Goal: Transaction & Acquisition: Download file/media

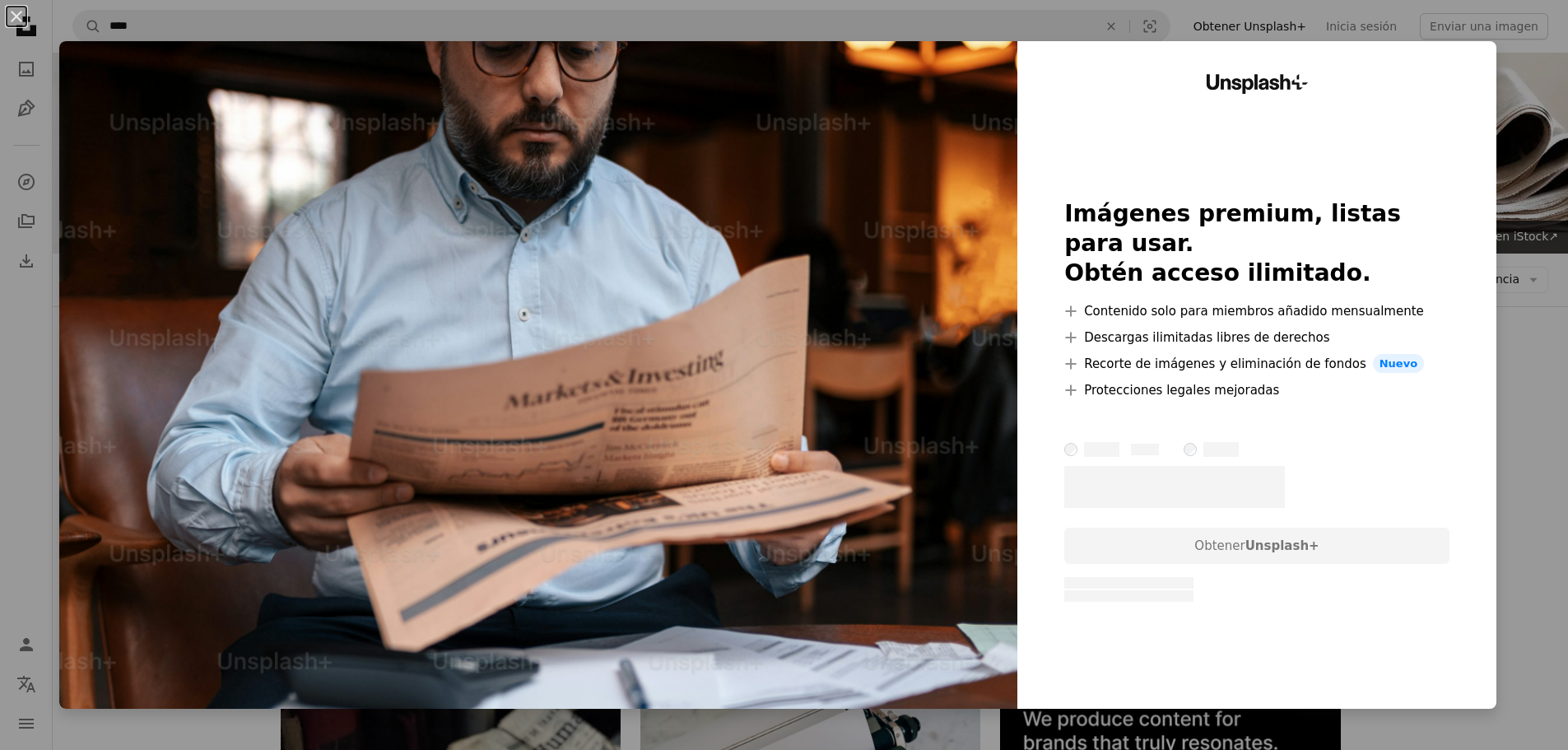
scroll to position [7380, 0]
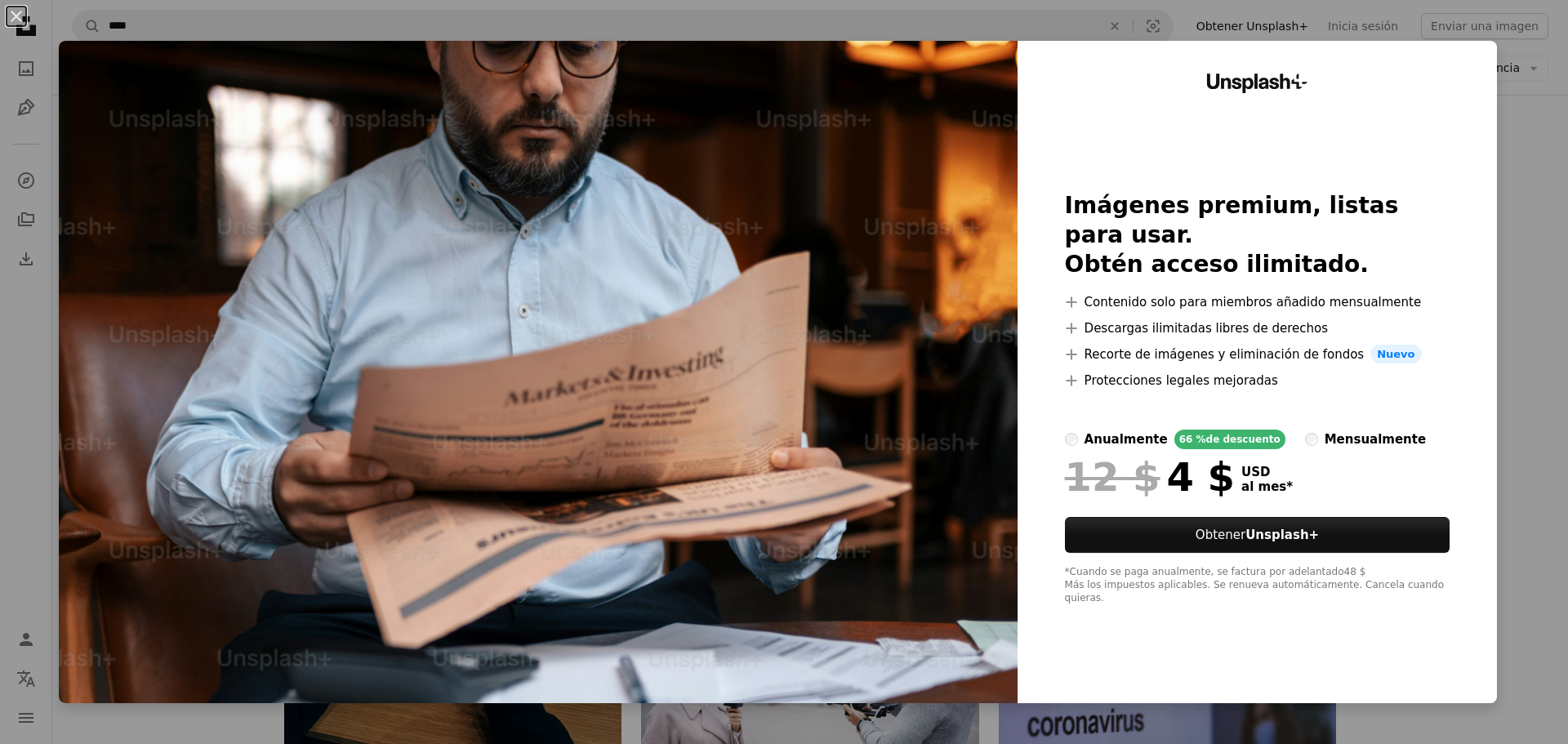
click at [1503, 372] on div "An X shape Unsplash+ Imágenes premium, listas para usar. Obtén acceso ilimitado…" at bounding box center [784, 372] width 1568 height 744
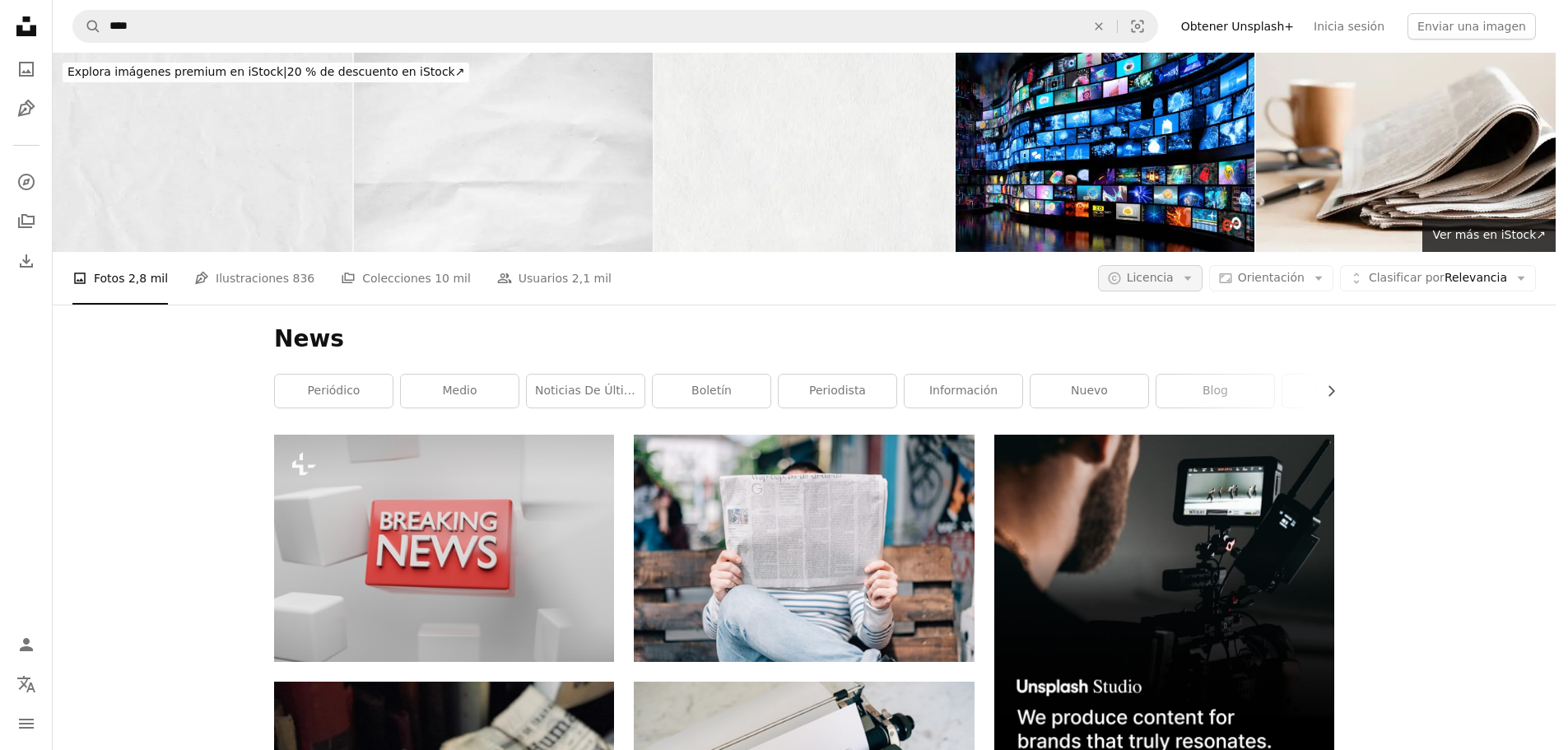
click at [1173, 271] on span "Licencia" at bounding box center [1149, 277] width 47 height 13
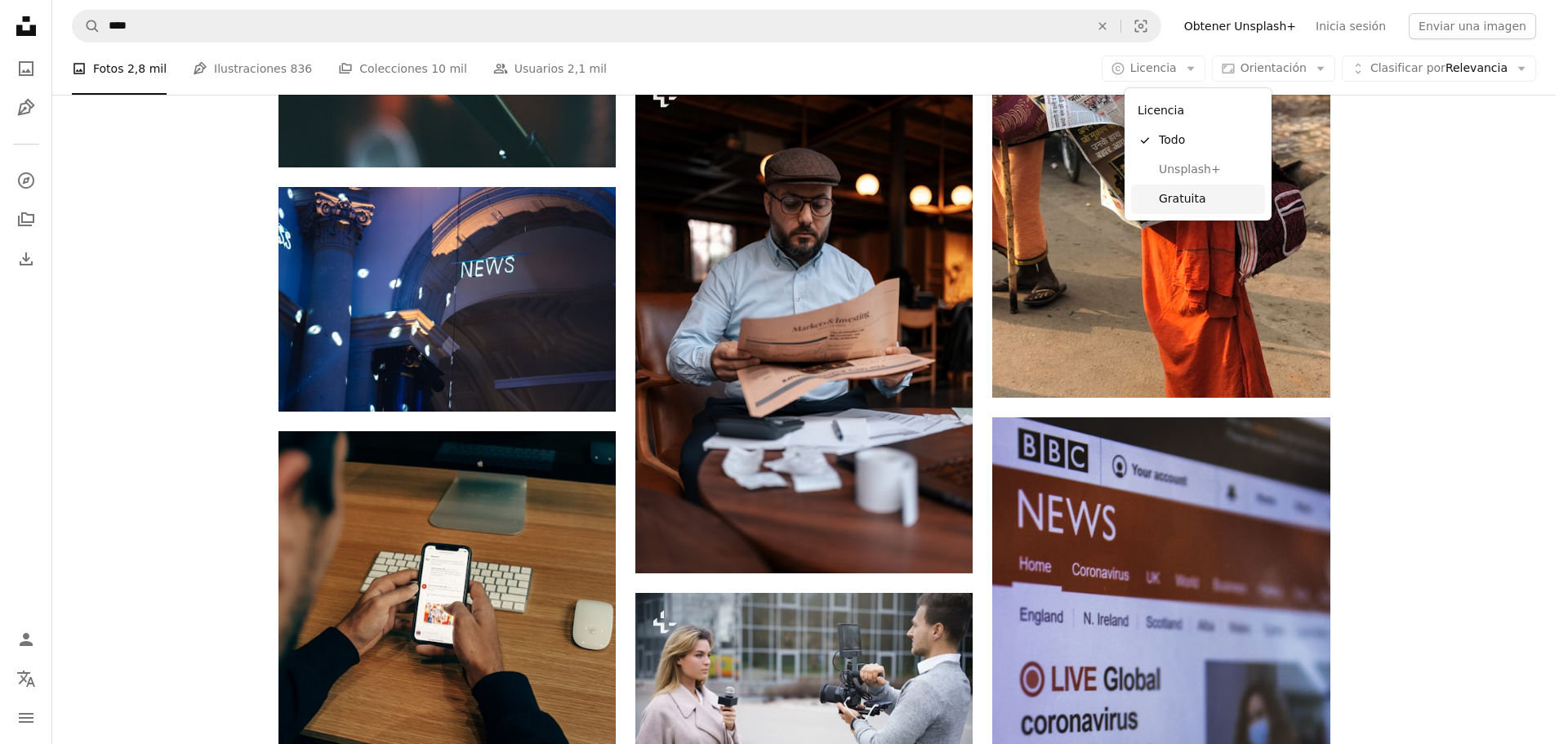
click at [1159, 192] on span "Gratuita" at bounding box center [1208, 199] width 99 height 16
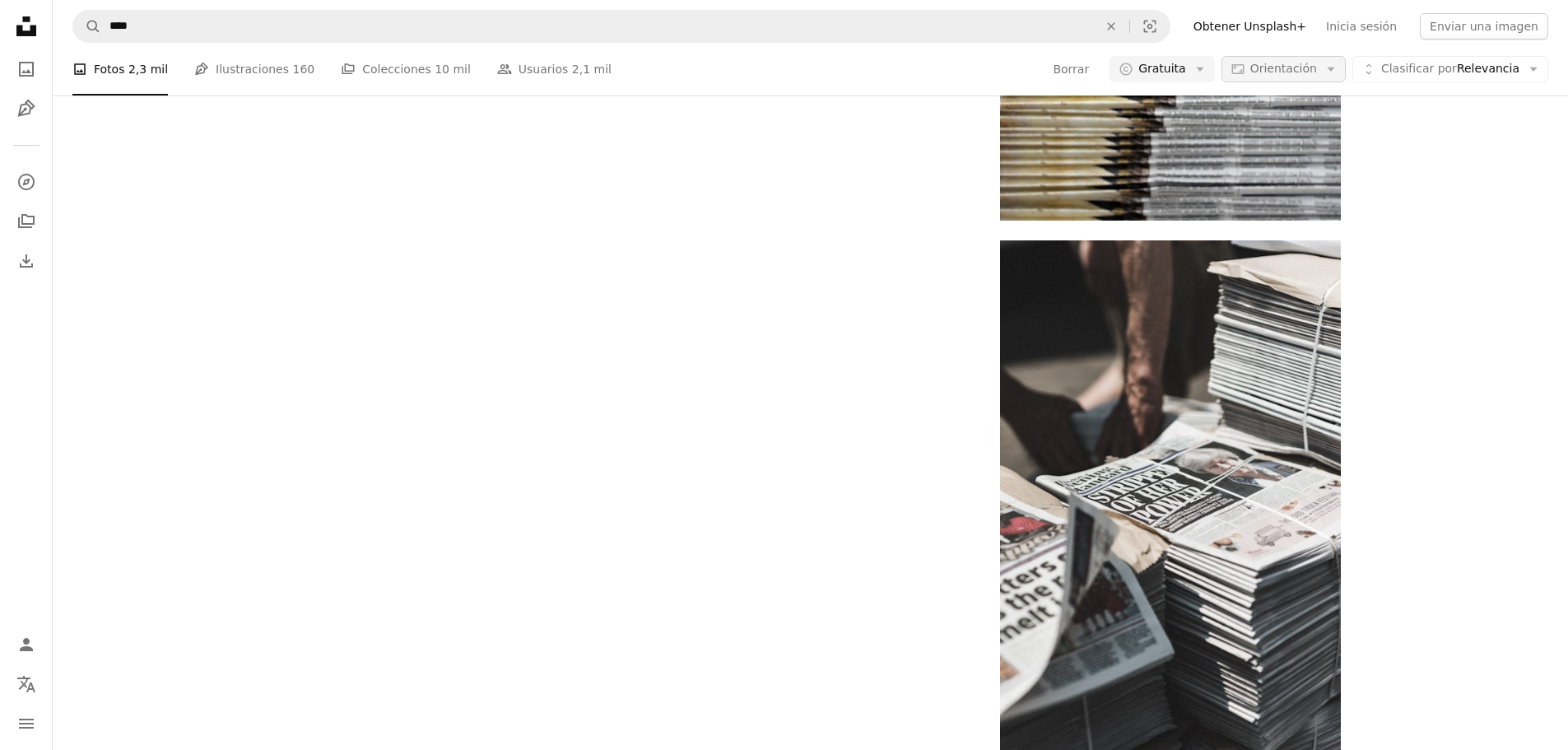
click at [1281, 82] on button "Aspect ratio Orientación Arrow down" at bounding box center [1283, 69] width 124 height 26
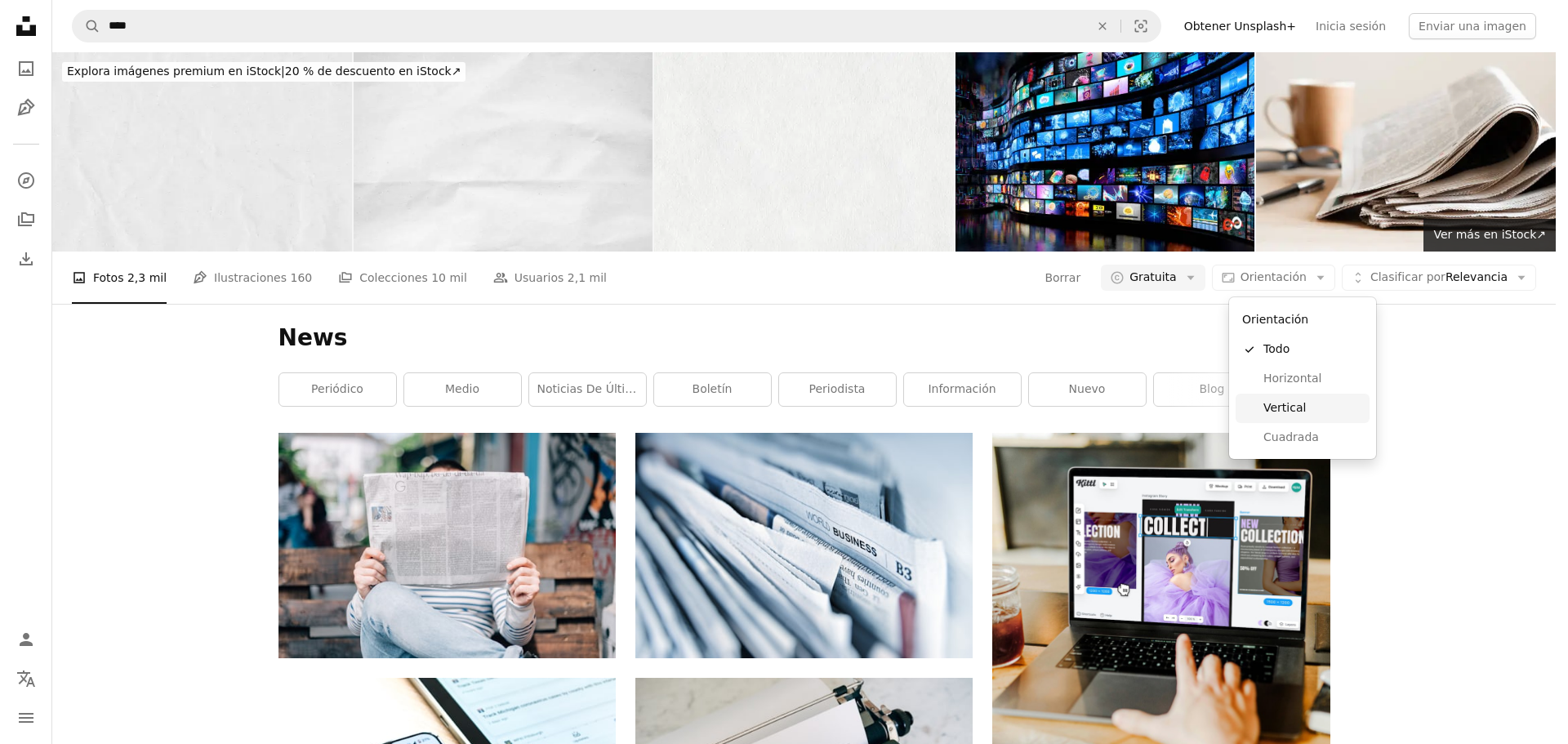
click at [1288, 405] on span "Vertical" at bounding box center [1313, 408] width 99 height 16
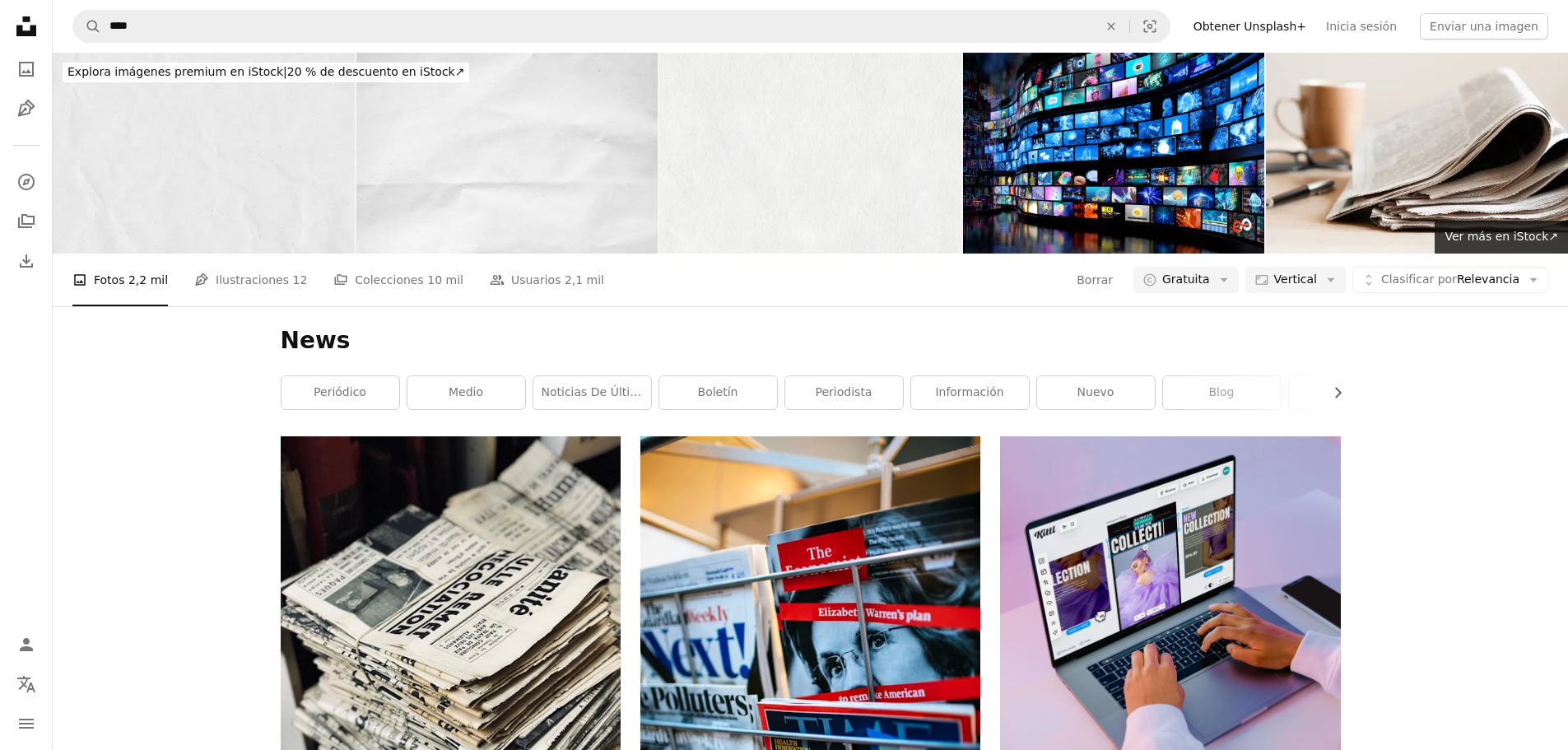
scroll to position [3376, 0]
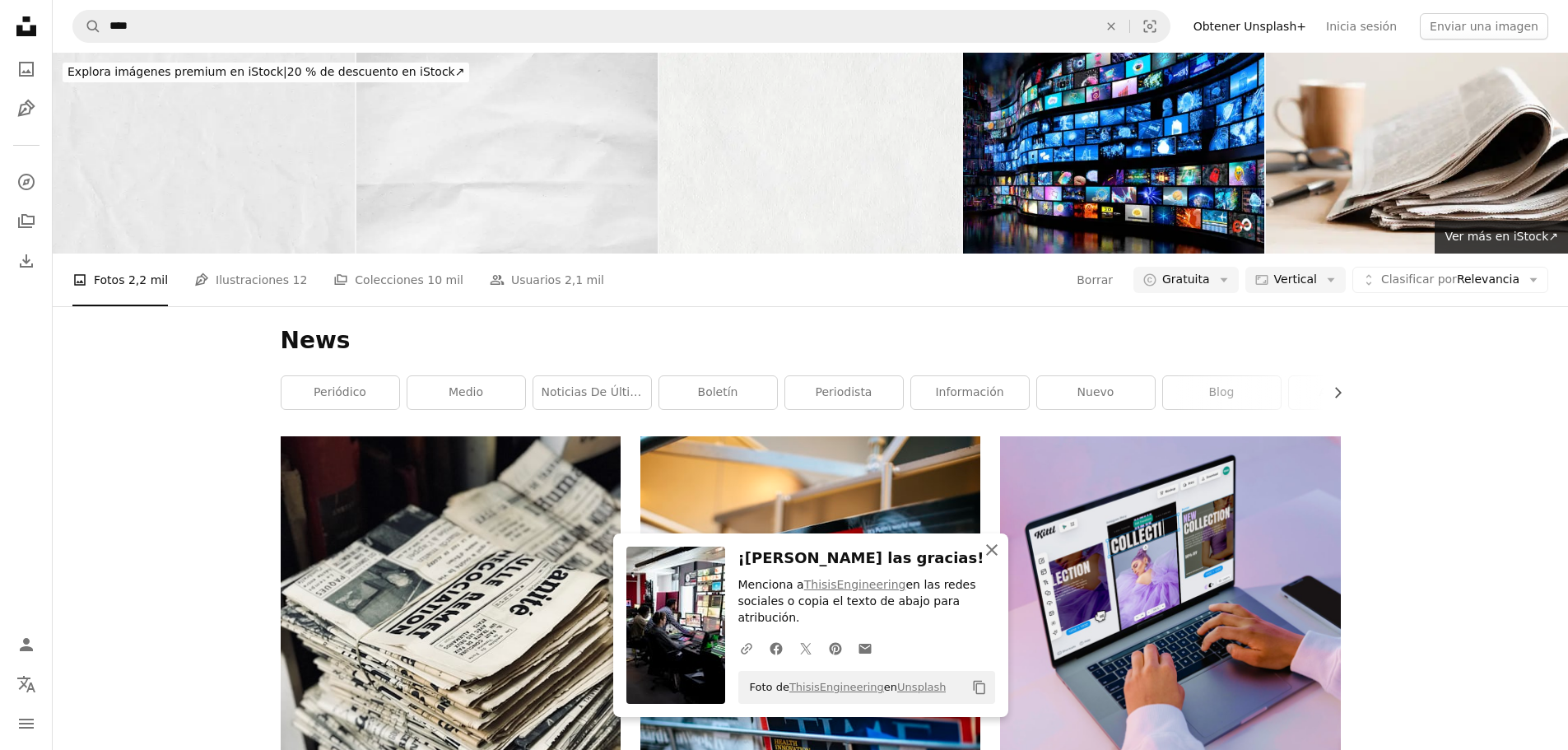
click at [996, 560] on icon "An X shape" at bounding box center [991, 550] width 20 height 20
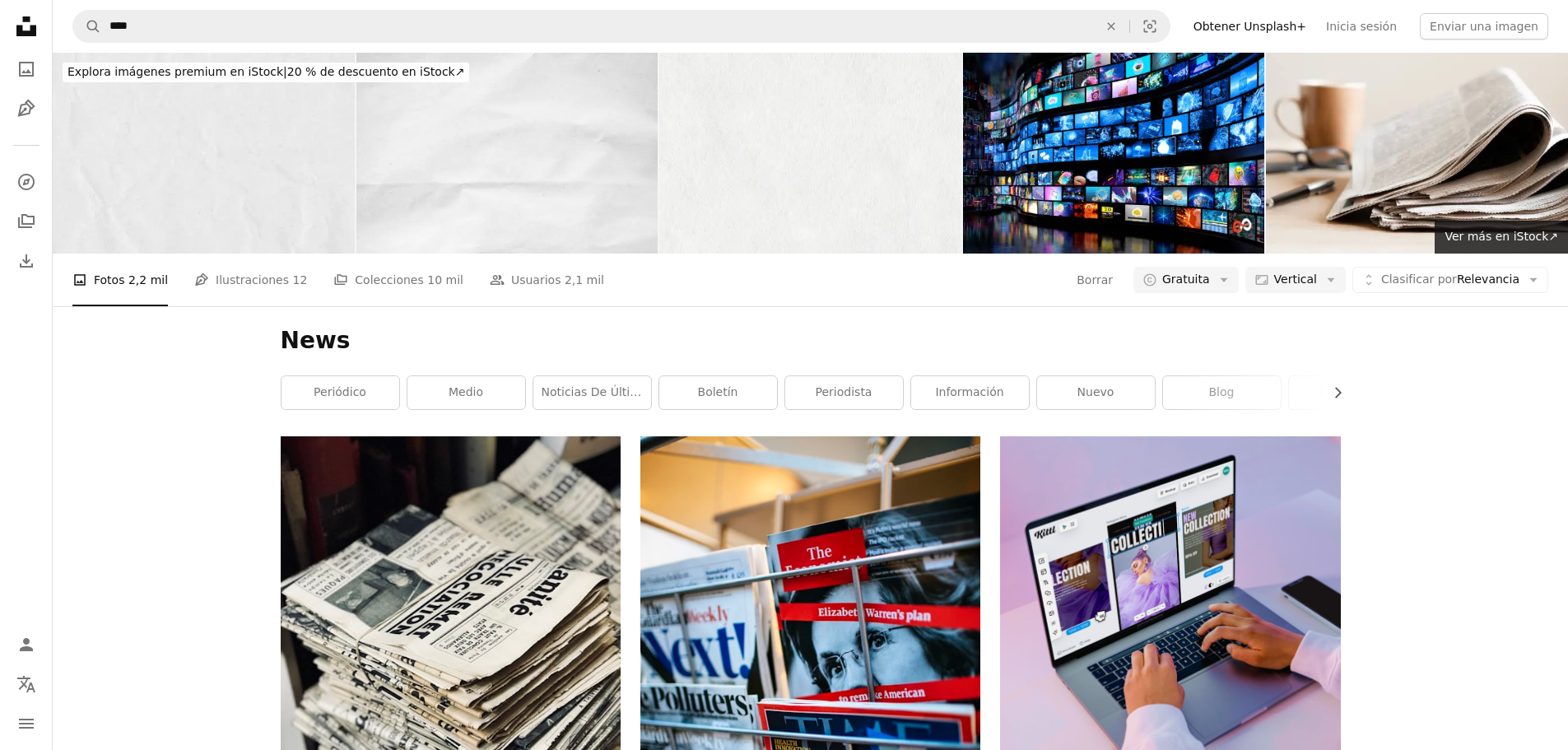
scroll to position [6587, 0]
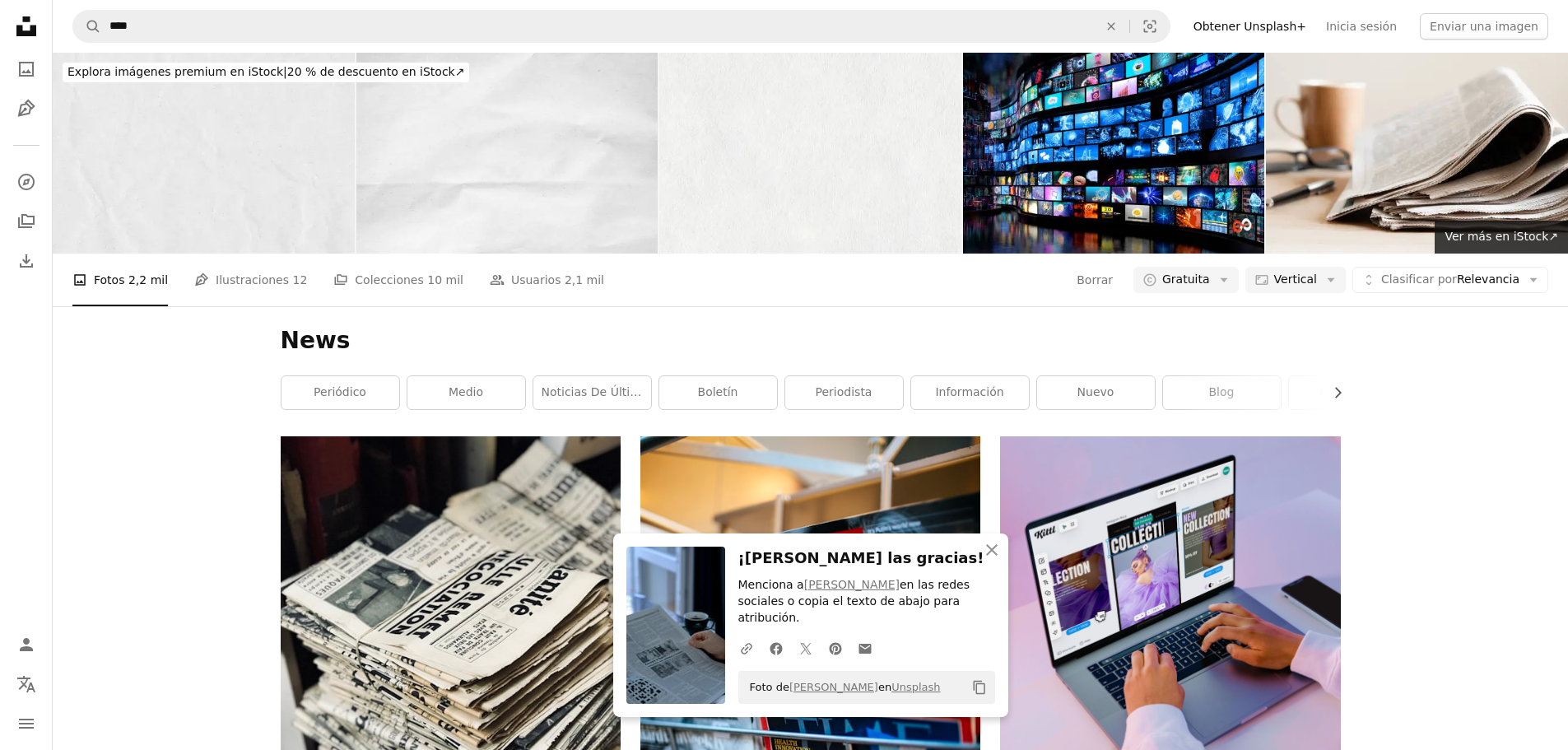
scroll to position [6917, 0]
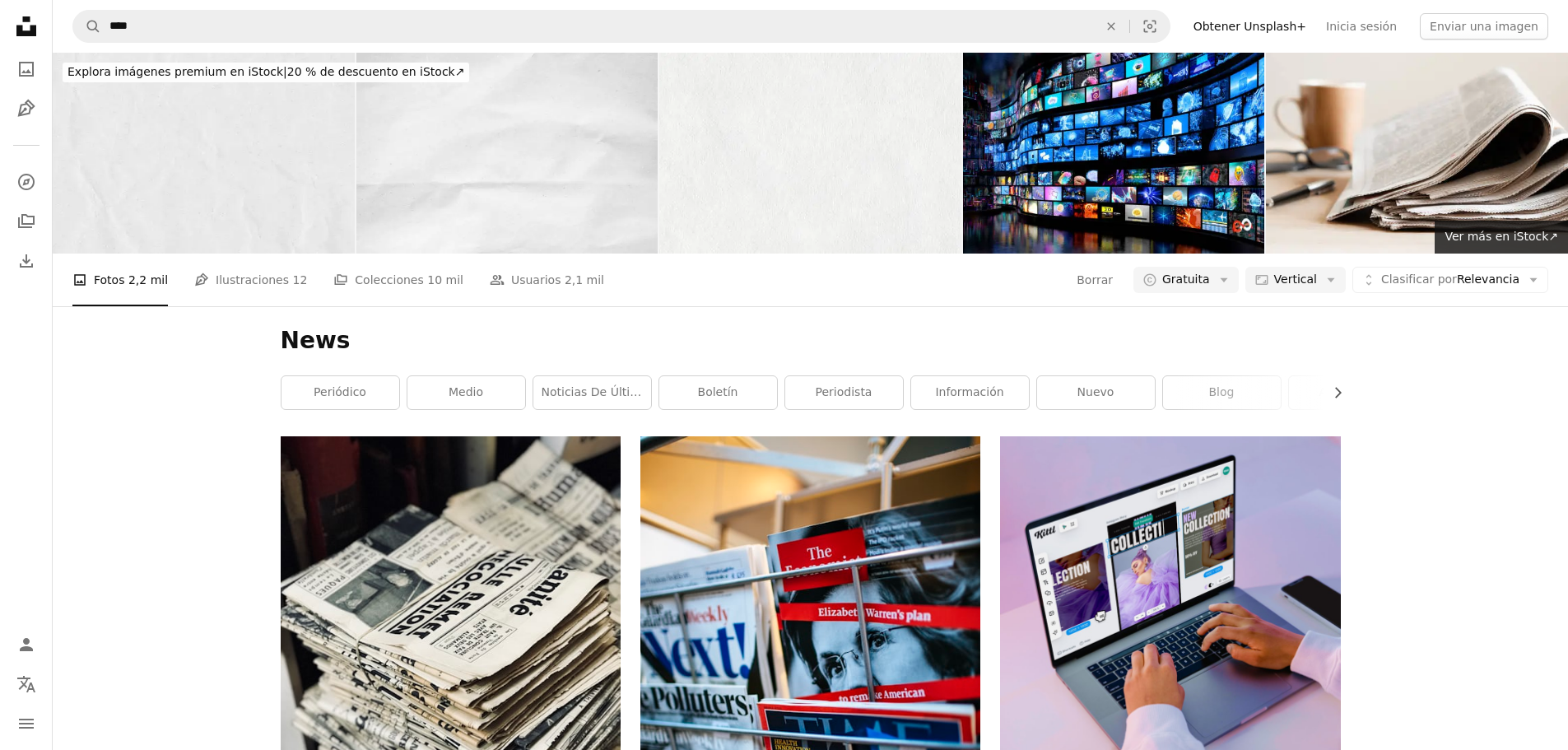
scroll to position [7905, 0]
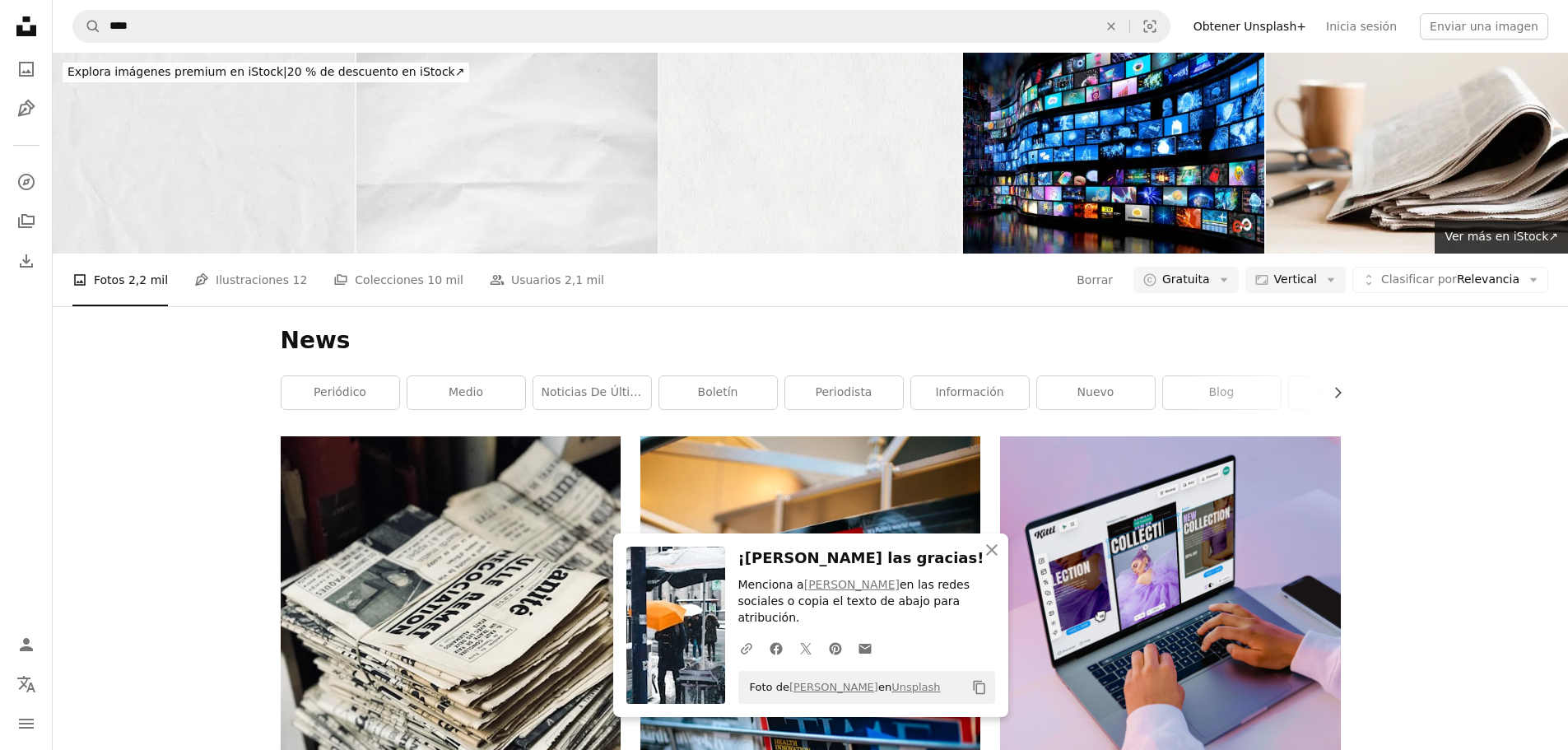
scroll to position [16139, 0]
click at [993, 556] on icon "button" at bounding box center [991, 550] width 12 height 12
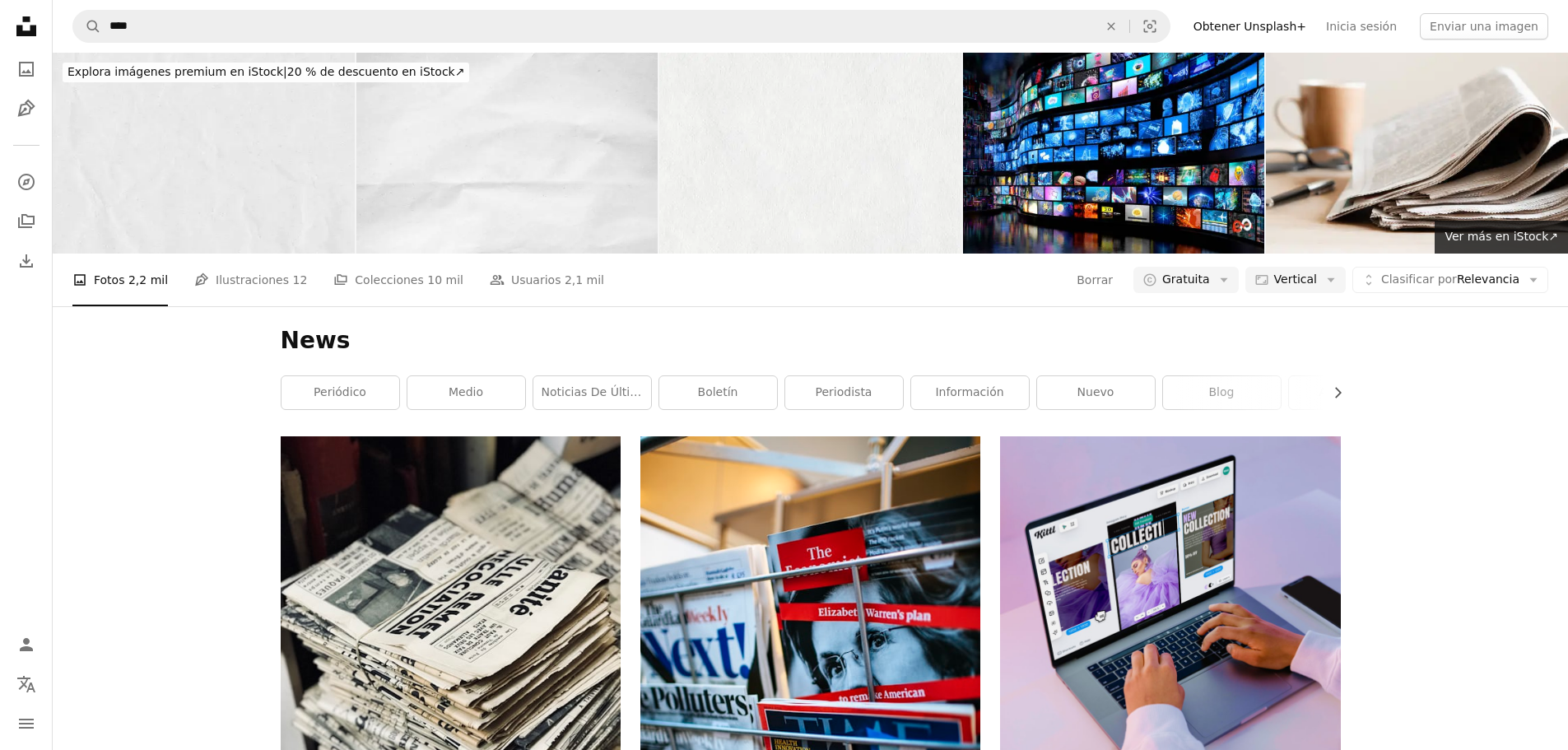
scroll to position [16468, 0]
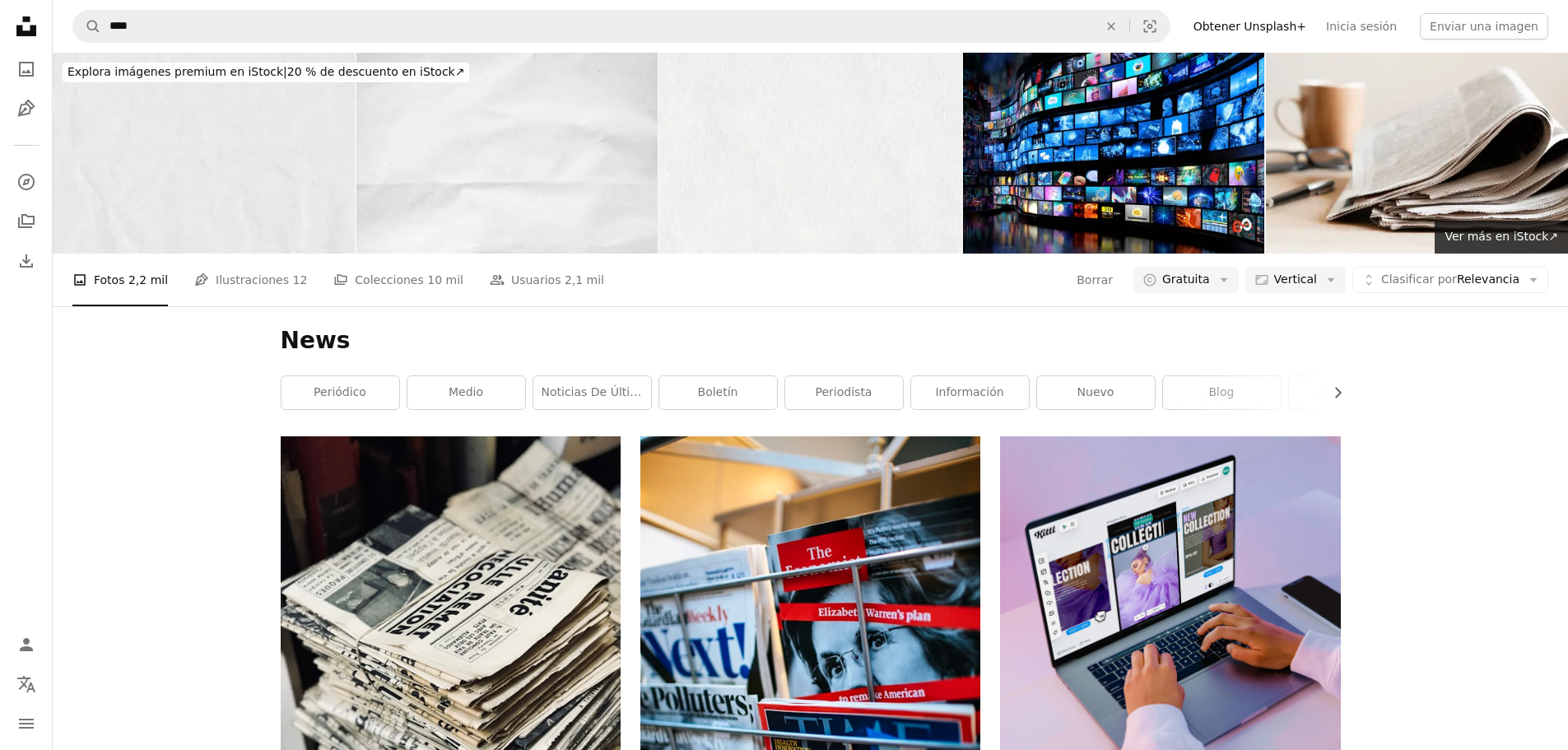
scroll to position [23879, 0]
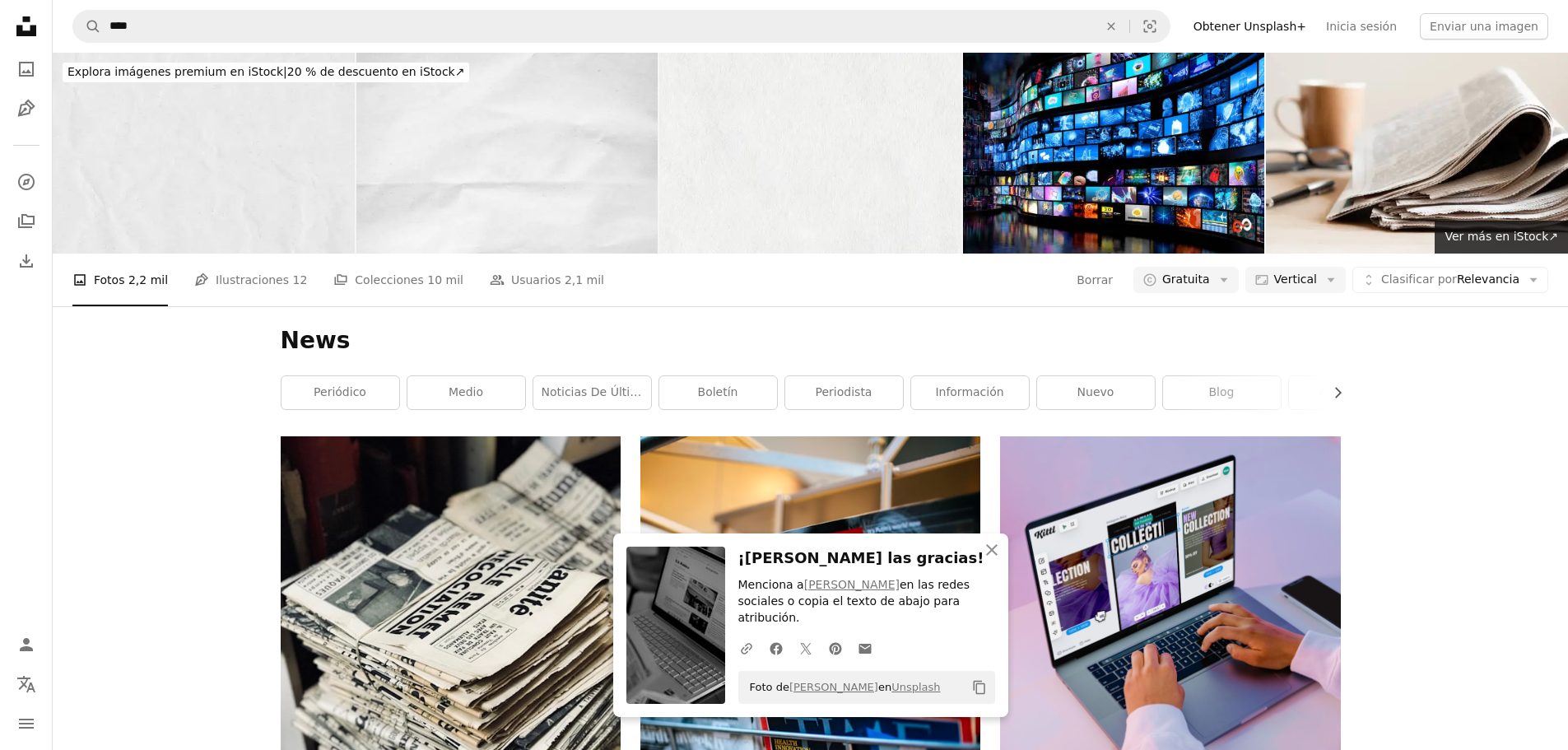
scroll to position [24209, 0]
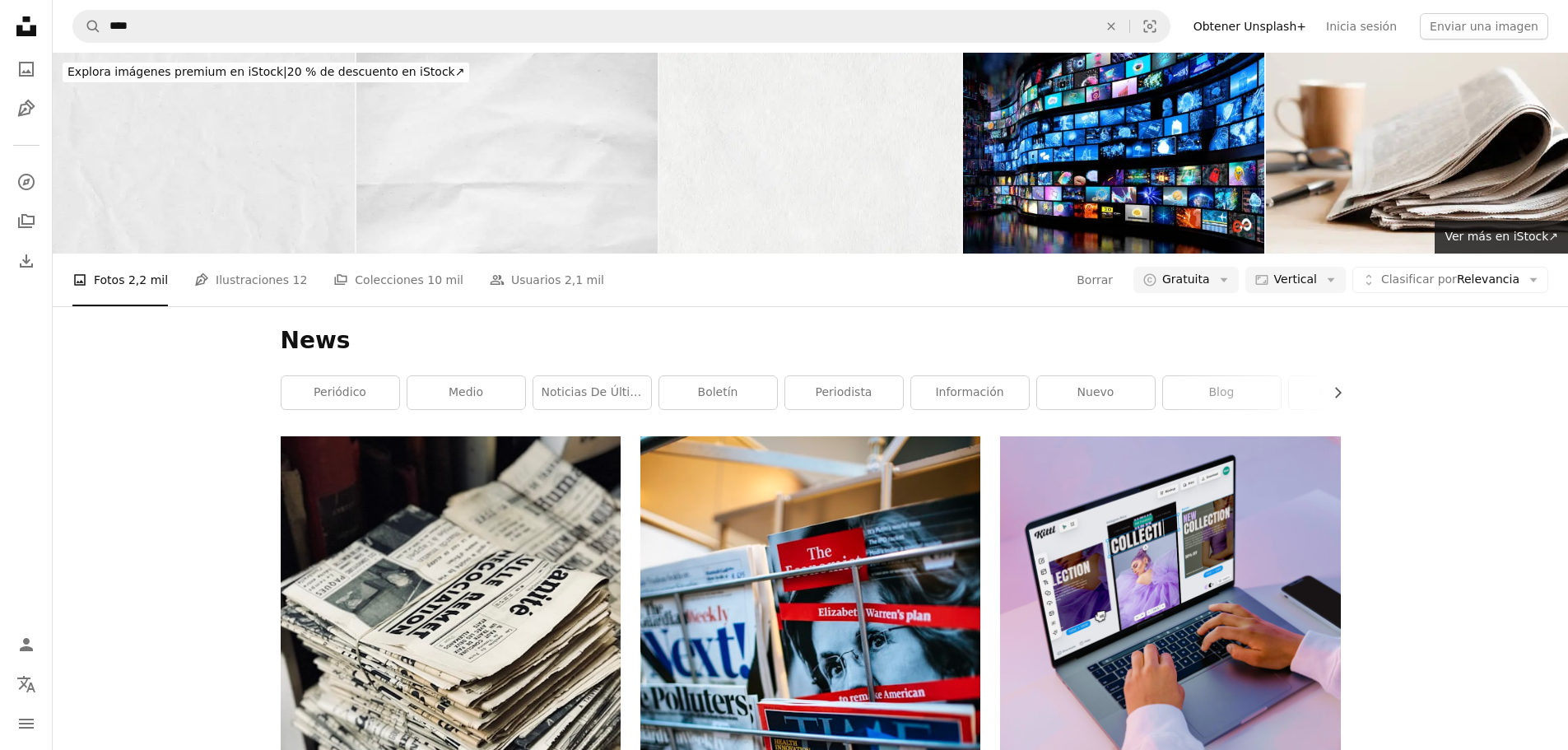
scroll to position [28490, 0]
